Goal: Use online tool/utility: Use online tool/utility

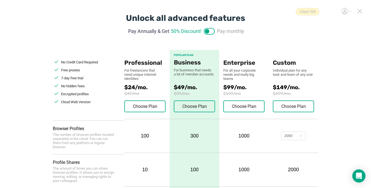
click at [360, 11] on icon at bounding box center [360, 11] width 4 height 4
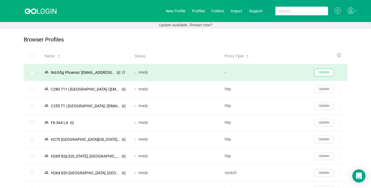
click at [323, 73] on button "Update" at bounding box center [323, 73] width 19 height 8
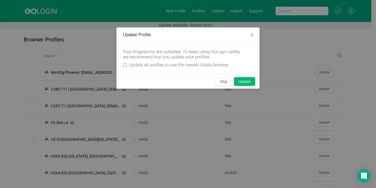
click at [125, 66] on input "Update all profiles to use the newest Orbita browser" at bounding box center [125, 65] width 4 height 4
checkbox input "true"
click at [223, 82] on button "Skip" at bounding box center [223, 81] width 16 height 9
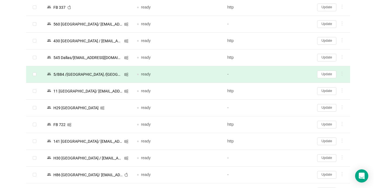
scroll to position [659, 0]
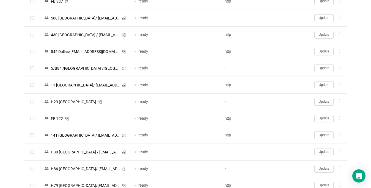
click at [320, 120] on button "Update" at bounding box center [323, 119] width 19 height 8
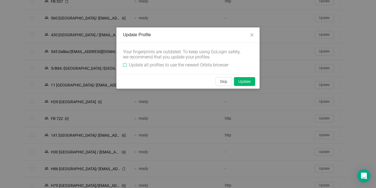
click at [124, 66] on input "Update all profiles to use the newest Orbita browser" at bounding box center [125, 65] width 4 height 4
checkbox input "true"
click at [226, 82] on button "Skip" at bounding box center [223, 81] width 16 height 9
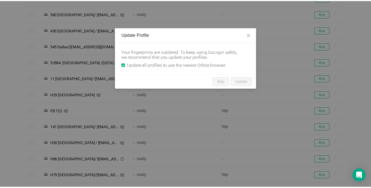
scroll to position [655, 0]
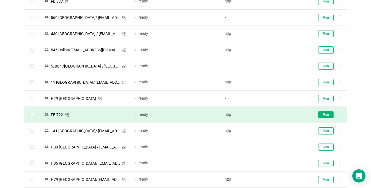
click at [324, 114] on button "Run" at bounding box center [325, 114] width 15 height 7
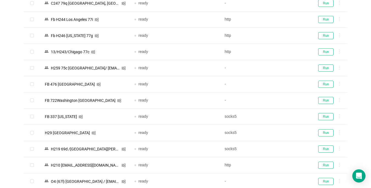
scroll to position [0, 0]
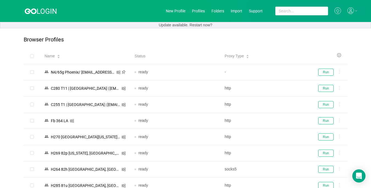
click at [351, 10] on icon at bounding box center [350, 10] width 7 height 7
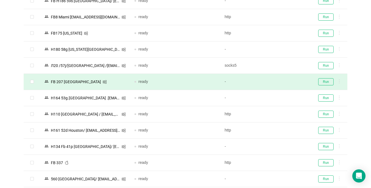
scroll to position [523, 0]
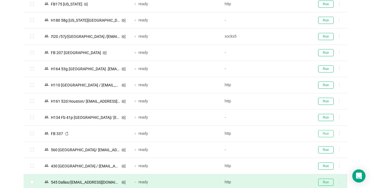
click at [322, 134] on button "Run" at bounding box center [325, 133] width 15 height 7
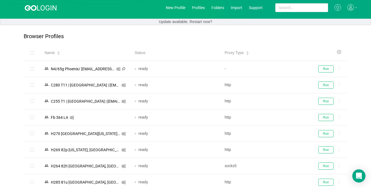
scroll to position [0, 0]
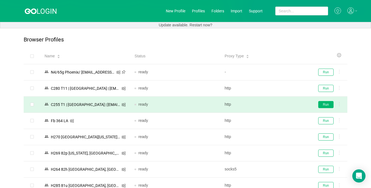
click at [329, 105] on button "Run" at bounding box center [325, 104] width 15 height 7
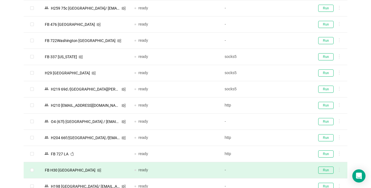
scroll to position [330, 0]
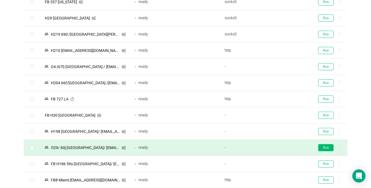
click at [326, 149] on button "Run" at bounding box center [325, 147] width 15 height 7
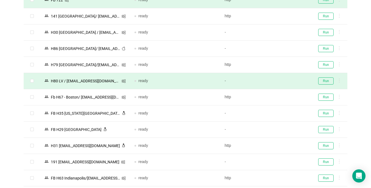
scroll to position [825, 0]
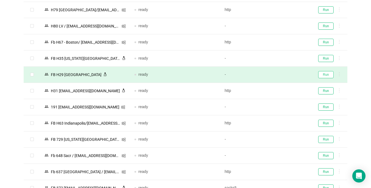
click at [327, 76] on button "Run" at bounding box center [325, 74] width 15 height 7
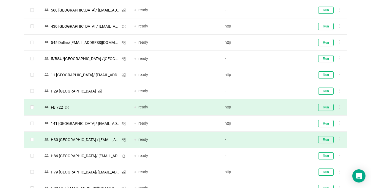
scroll to position [660, 0]
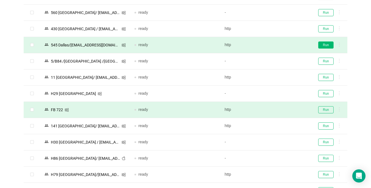
click at [324, 43] on button "Run" at bounding box center [325, 45] width 15 height 7
